Goal: Find specific page/section: Find specific page/section

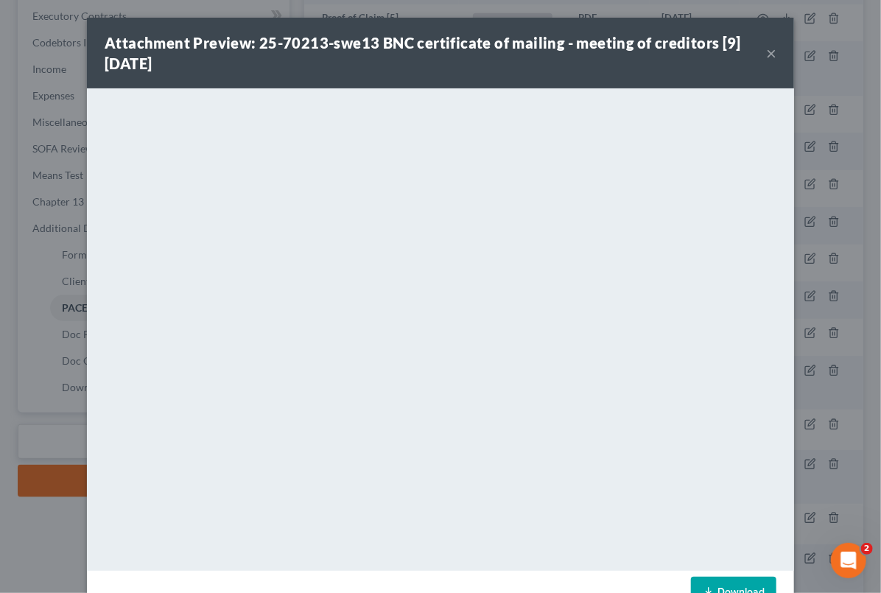
click at [767, 54] on button "×" at bounding box center [771, 53] width 10 height 18
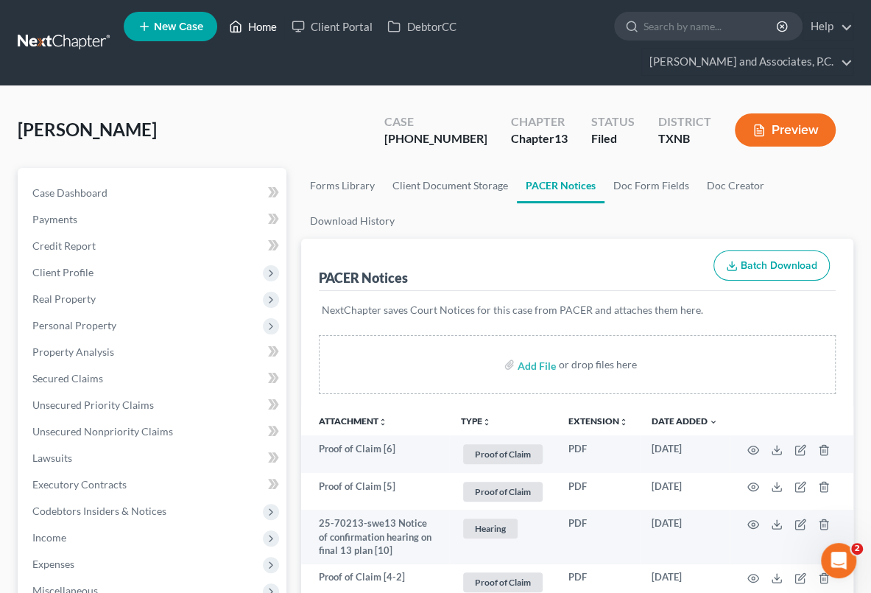
click at [271, 31] on link "Home" at bounding box center [253, 26] width 63 height 27
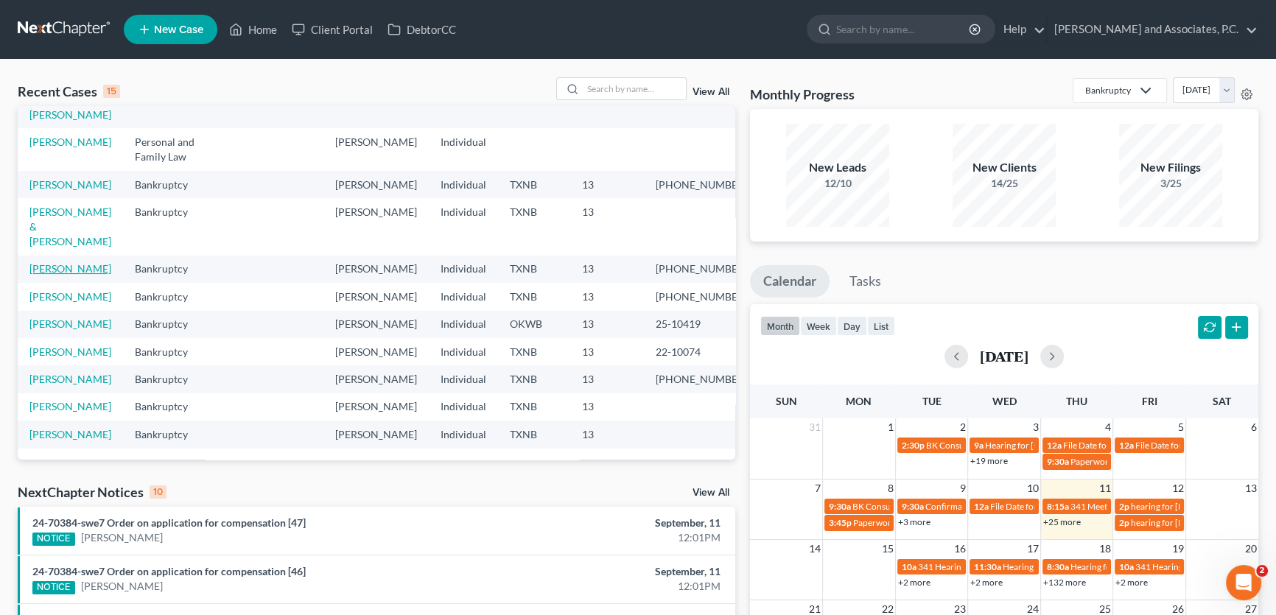
click at [84, 262] on link "Brooks, Amber" at bounding box center [70, 268] width 82 height 13
